Goal: Task Accomplishment & Management: Manage account settings

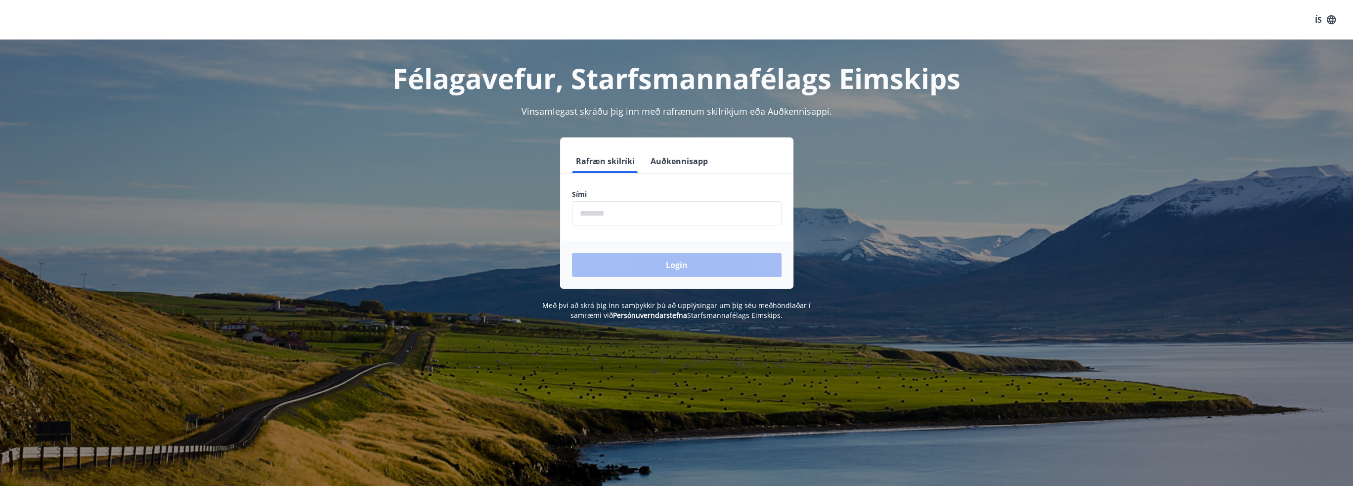
click at [631, 219] on input "phone" at bounding box center [677, 213] width 210 height 24
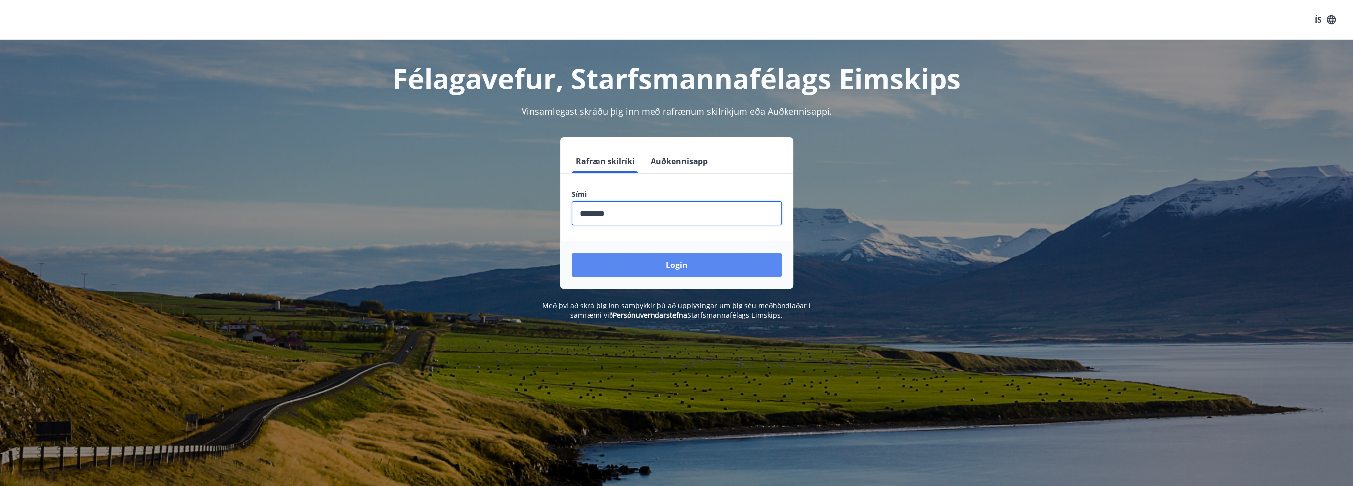
type input "********"
click at [674, 264] on button "Login" at bounding box center [677, 265] width 210 height 24
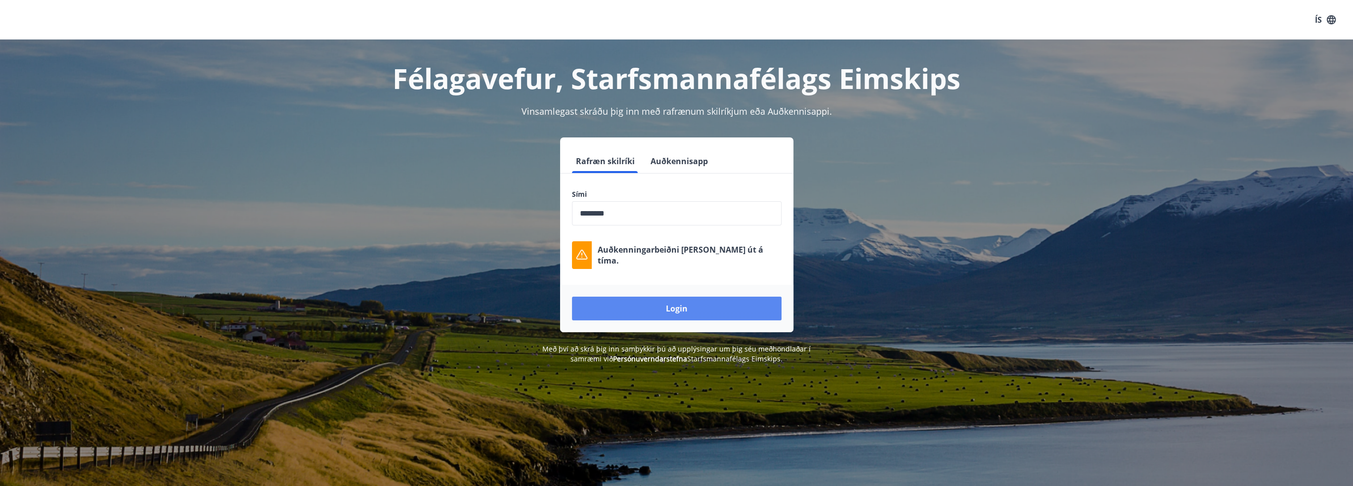
click at [669, 306] on button "Login" at bounding box center [677, 309] width 210 height 24
